Goal: Task Accomplishment & Management: Manage account settings

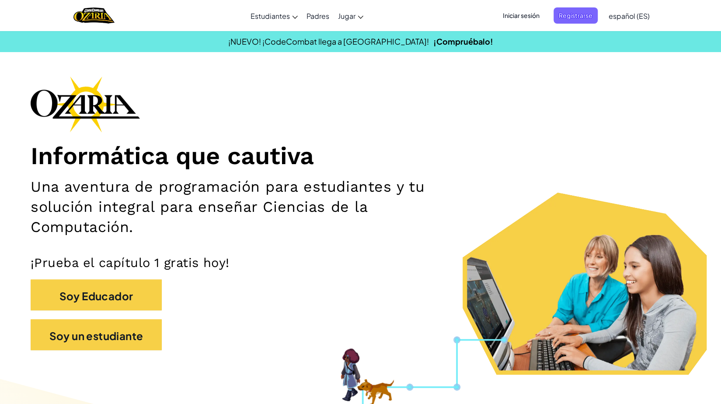
click at [528, 14] on font "Iniciar sesión" at bounding box center [521, 15] width 37 height 8
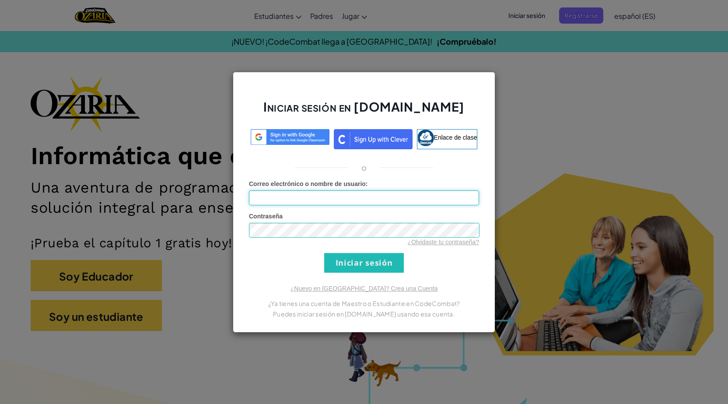
type input "[PERSON_NAME]"
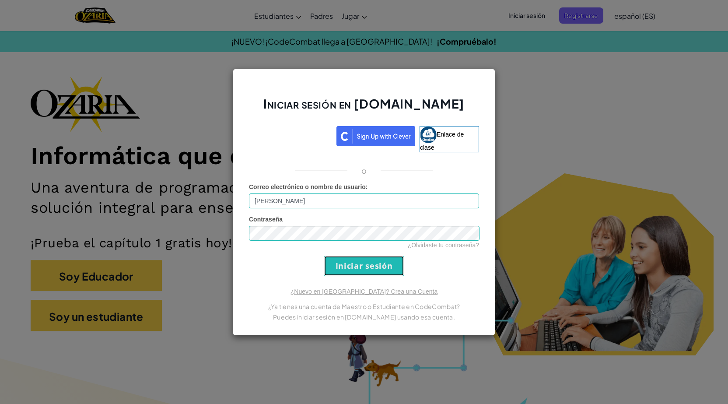
click at [365, 268] on input "Iniciar sesión" at bounding box center [364, 266] width 80 height 20
